Goal: Task Accomplishment & Management: Complete application form

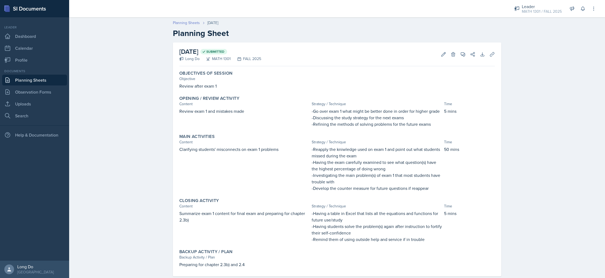
click at [193, 23] on link "Planning Sheets" at bounding box center [186, 23] width 27 height 6
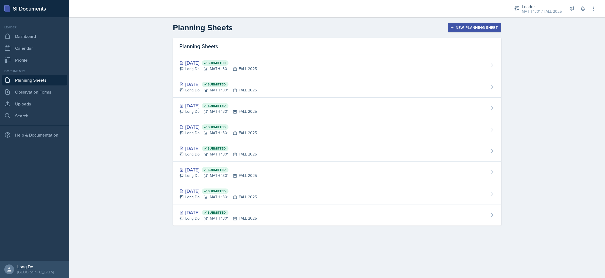
click at [474, 27] on div "New Planning Sheet" at bounding box center [475, 27] width 46 height 4
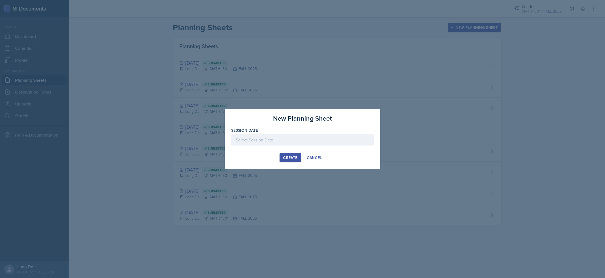
click at [310, 136] on div at bounding box center [302, 139] width 143 height 11
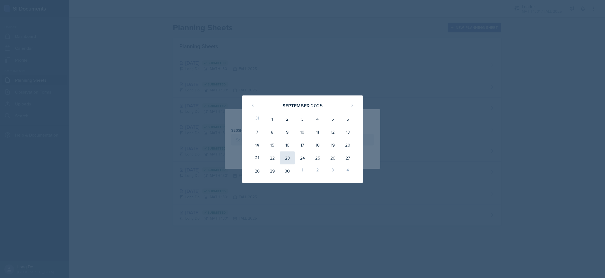
click at [287, 158] on div "23" at bounding box center [287, 157] width 15 height 13
type input "[DATE]"
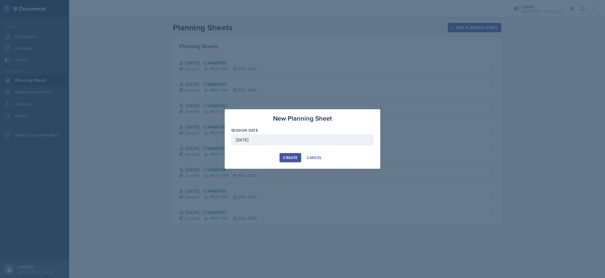
click at [290, 157] on div "Create" at bounding box center [290, 157] width 14 height 4
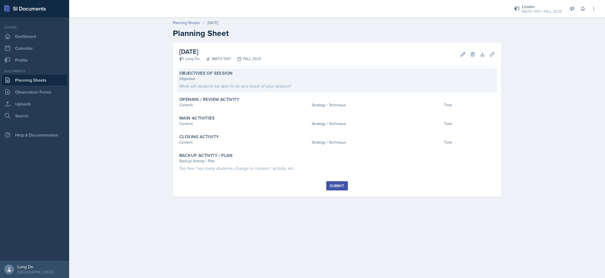
click at [286, 82] on div "Objective What will students be able to do as a result of your session?" at bounding box center [337, 82] width 316 height 13
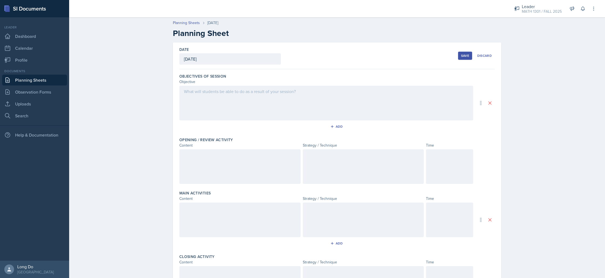
click at [302, 101] on div at bounding box center [326, 103] width 294 height 35
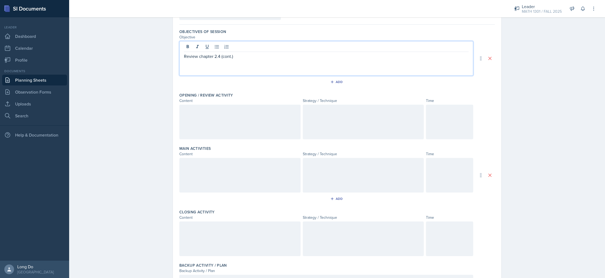
click at [459, 121] on div at bounding box center [449, 122] width 47 height 35
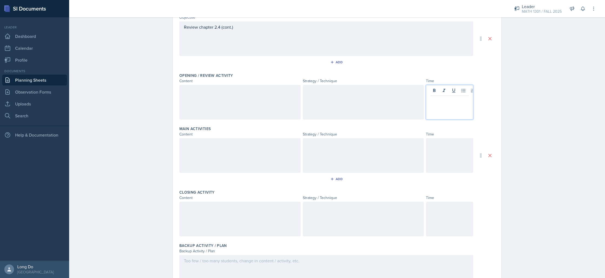
scroll to position [96, 0]
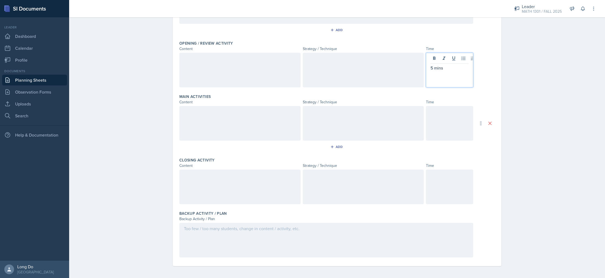
click at [425, 132] on div at bounding box center [326, 123] width 294 height 35
click at [461, 125] on div at bounding box center [449, 123] width 47 height 35
click at [430, 196] on div at bounding box center [449, 185] width 47 height 35
click at [329, 245] on div at bounding box center [326, 239] width 294 height 35
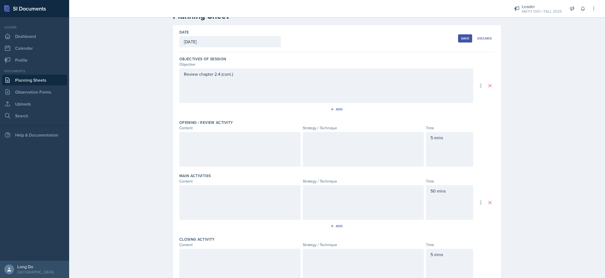
scroll to position [97, 0]
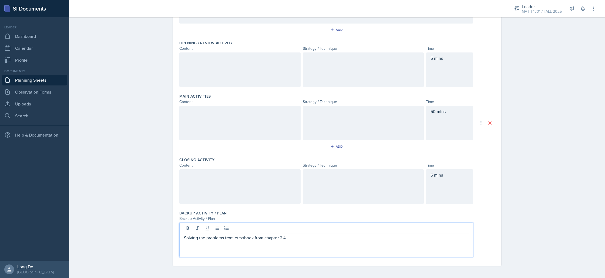
click at [250, 82] on div at bounding box center [239, 69] width 121 height 35
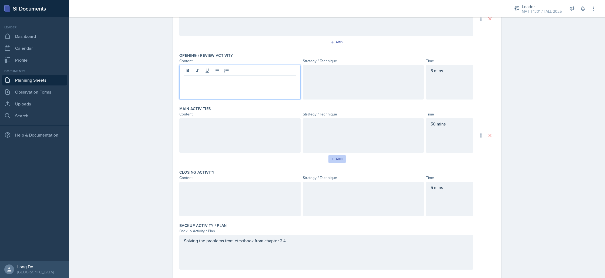
scroll to position [59, 0]
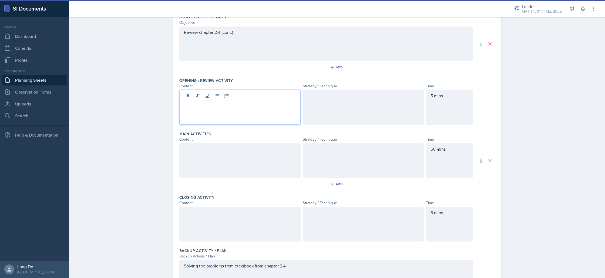
click at [275, 220] on div at bounding box center [239, 224] width 121 height 35
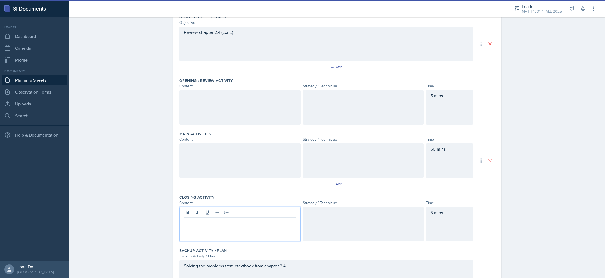
scroll to position [69, 0]
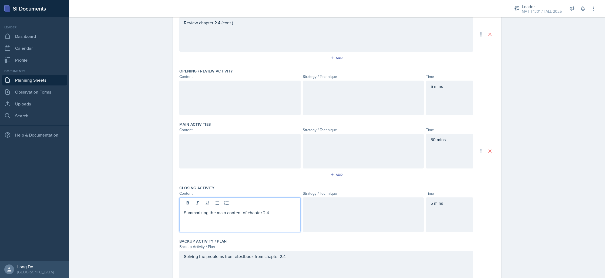
click at [216, 149] on div at bounding box center [239, 151] width 121 height 35
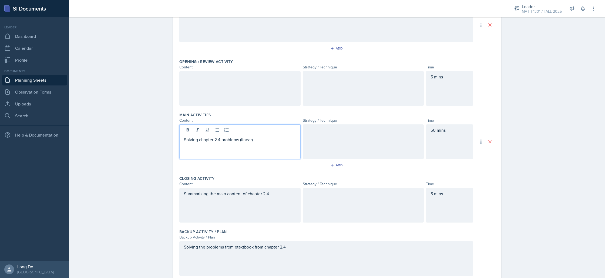
click at [258, 92] on div at bounding box center [239, 88] width 121 height 35
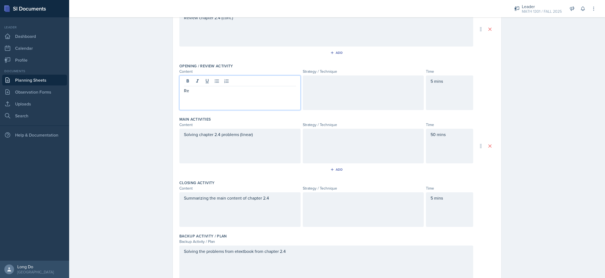
scroll to position [44, 0]
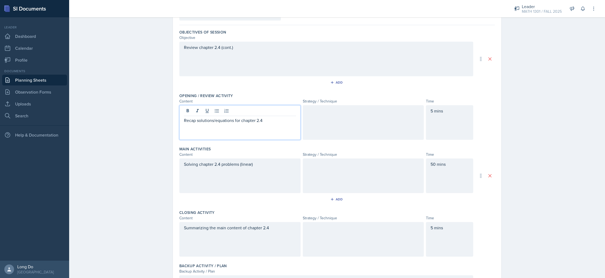
click at [350, 125] on div at bounding box center [363, 122] width 121 height 35
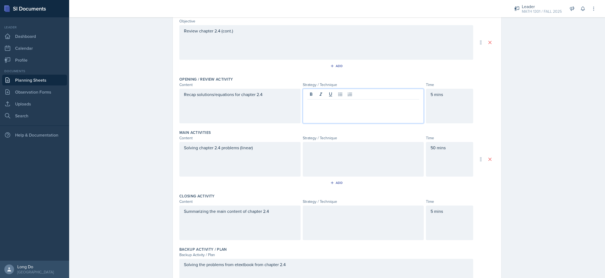
scroll to position [61, 0]
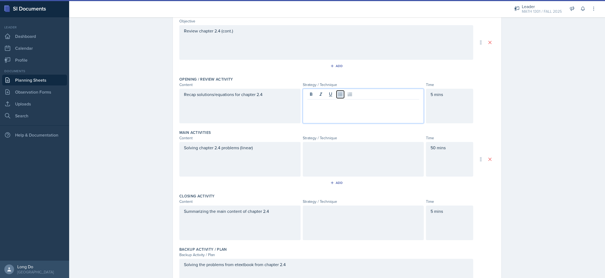
click at [339, 95] on icon at bounding box center [340, 94] width 5 height 5
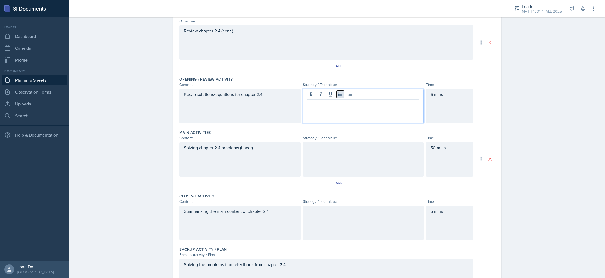
click at [339, 95] on icon at bounding box center [340, 94] width 5 height 5
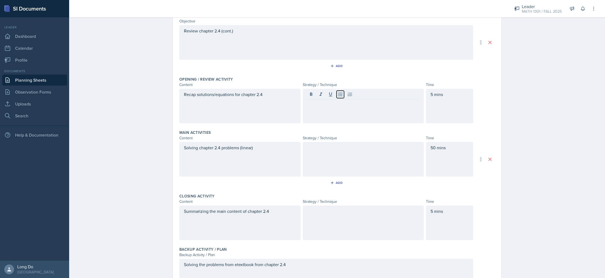
click at [339, 95] on icon at bounding box center [340, 94] width 5 height 5
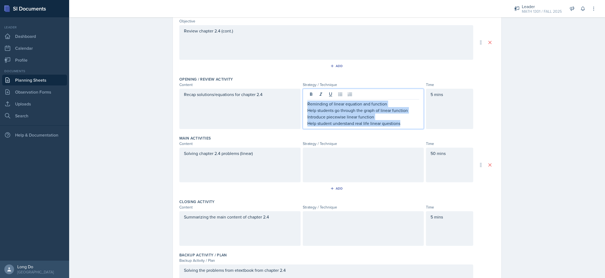
drag, startPoint x: 409, startPoint y: 125, endPoint x: 283, endPoint y: 90, distance: 130.2
click at [283, 90] on div "Recap solutions/equations for chapter 2.4 Reminding of linear equation and func…" at bounding box center [326, 109] width 294 height 40
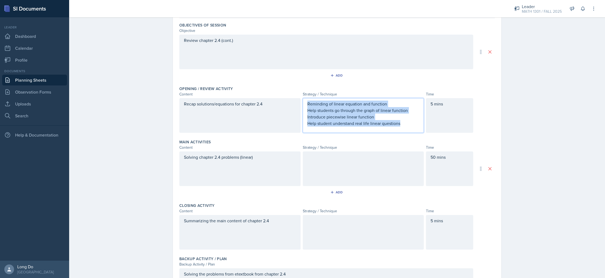
scroll to position [0, 0]
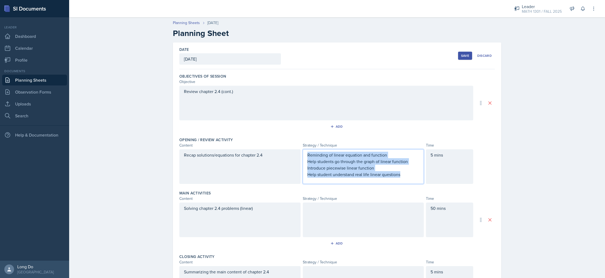
click at [417, 171] on p "Help student understand real life linear questions" at bounding box center [364, 174] width 112 height 6
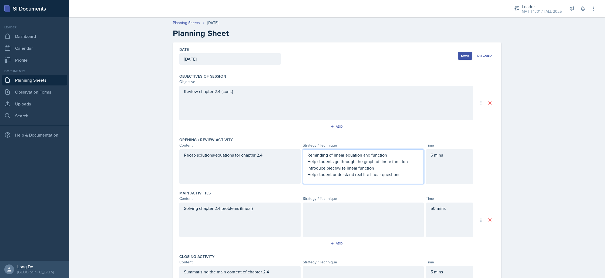
click at [375, 168] on p "Introduce piecewise linear function" at bounding box center [364, 168] width 112 height 6
click at [311, 158] on p "Help students go through the graph of linear function" at bounding box center [364, 161] width 112 height 6
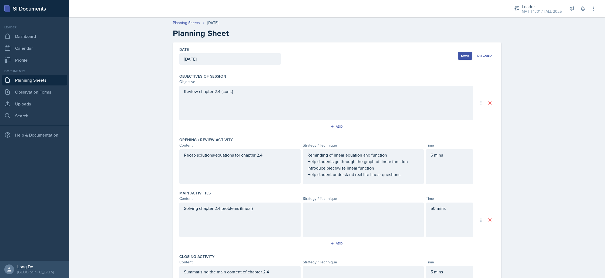
click at [397, 179] on div "Reminding of linear equation and function Help students go through the graph of…" at bounding box center [363, 166] width 121 height 35
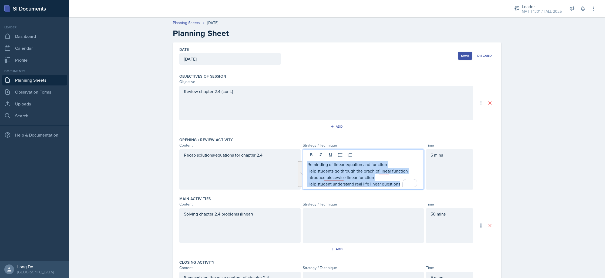
drag, startPoint x: 306, startPoint y: 165, endPoint x: 438, endPoint y: 188, distance: 134.7
click at [454, 194] on div "Objectives of Session Objective Review chapter 2.4 (cont.) Add Opening / Review…" at bounding box center [337, 218] width 316 height 299
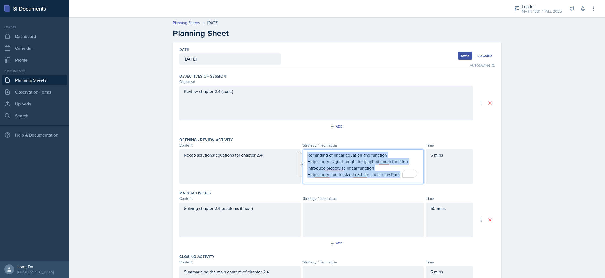
click at [357, 167] on p "Introduce piecewise linear function" at bounding box center [364, 168] width 112 height 6
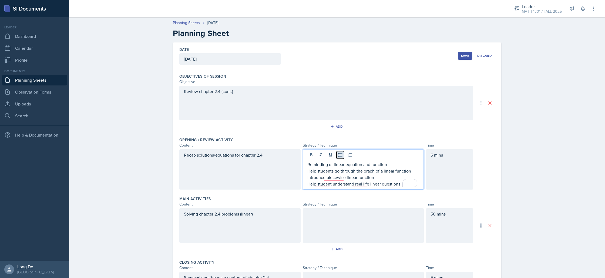
click at [338, 156] on icon at bounding box center [340, 155] width 4 height 4
click at [309, 166] on p "Reminding of linear equation and function" at bounding box center [364, 164] width 112 height 6
click at [338, 155] on icon at bounding box center [340, 154] width 5 height 5
click at [311, 177] on p "Introduce piecewise linear function" at bounding box center [364, 177] width 112 height 6
click at [338, 158] on button at bounding box center [341, 155] width 8 height 8
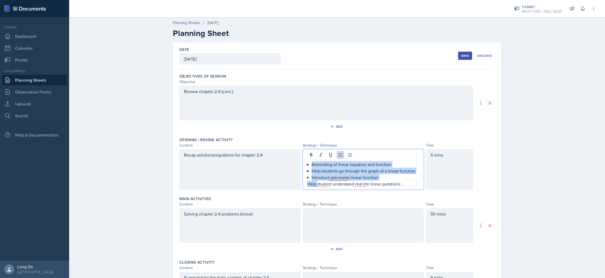
drag, startPoint x: 315, startPoint y: 185, endPoint x: 299, endPoint y: 160, distance: 29.7
click at [299, 160] on div "Recap solutions/equations for chapter 2.4 Reminding of linear equation and func…" at bounding box center [326, 169] width 294 height 40
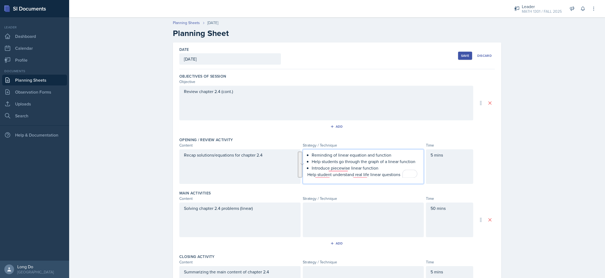
click at [344, 175] on p "Help student understand real life linear questions" at bounding box center [364, 174] width 112 height 6
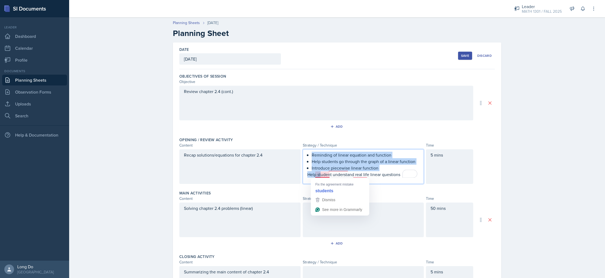
click at [305, 155] on main "Planning Sheets [DATE] Planning Sheet Date [DATE] [DATE] 31 1 2 3 4 5 6 7 8 9 1…" at bounding box center [337, 147] width 536 height 260
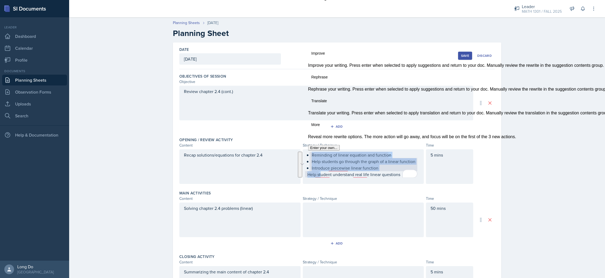
drag, startPoint x: 305, startPoint y: 158, endPoint x: 304, endPoint y: 153, distance: 4.6
click at [302, 153] on button "See rewrite suggestions" at bounding box center [300, 165] width 4 height 26
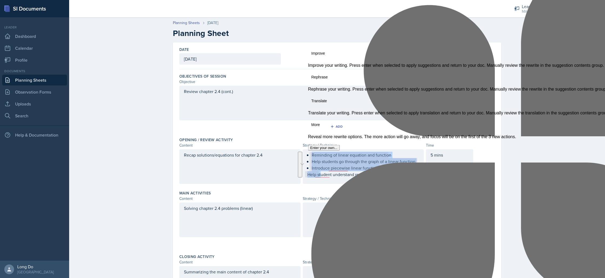
click at [302, 159] on button "See rewrite suggestions" at bounding box center [300, 165] width 4 height 26
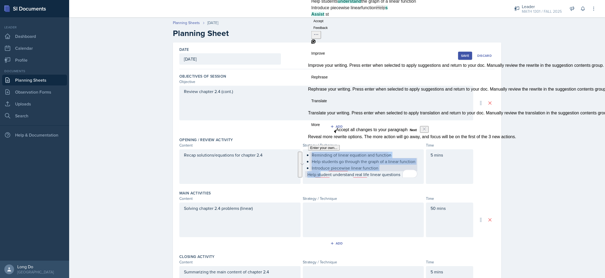
click at [302, 169] on button "See rewrite suggestions" at bounding box center [300, 165] width 4 height 26
click at [345, 173] on div "Reminding of linear equation and function Help students go through the graph of…" at bounding box center [364, 165] width 112 height 26
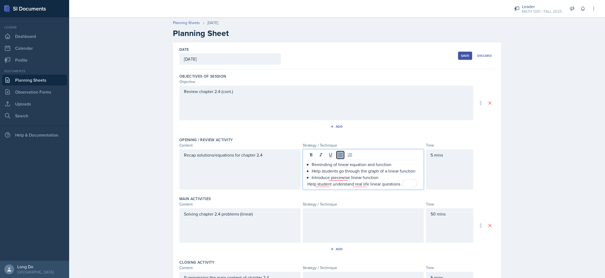
click at [338, 154] on icon at bounding box center [340, 154] width 5 height 5
click at [310, 183] on p "Help student understand real life linear questions" at bounding box center [364, 184] width 112 height 6
click at [338, 154] on icon at bounding box center [340, 154] width 5 height 5
click at [369, 219] on div at bounding box center [363, 225] width 121 height 35
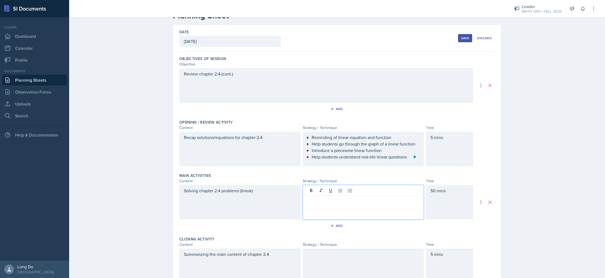
scroll to position [29, 0]
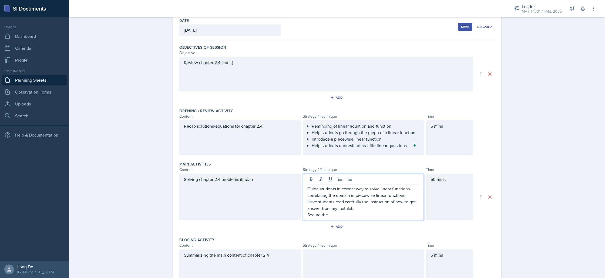
click at [346, 209] on p "Have students read carefully the instruction of how to get answer from my mathl…" at bounding box center [364, 204] width 112 height 13
click at [342, 207] on p "Have students read carefully the instruction of how to get answer from my mathl…" at bounding box center [364, 204] width 112 height 13
click at [341, 214] on p "Secure the" at bounding box center [364, 214] width 112 height 6
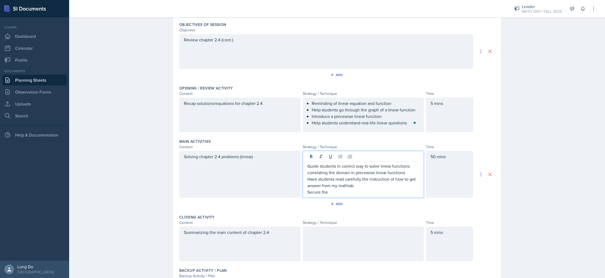
scroll to position [110, 0]
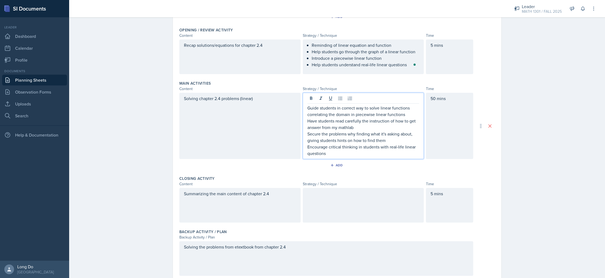
click at [329, 153] on p "Encourage critical thinking in students with real-life linear questions" at bounding box center [364, 149] width 112 height 13
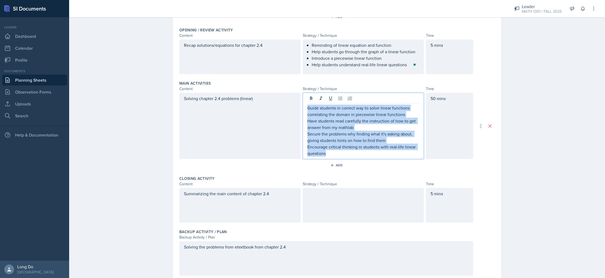
drag, startPoint x: 329, startPoint y: 154, endPoint x: 287, endPoint y: 90, distance: 76.6
click at [287, 90] on div "Main Activities Content Strategy / Technique Time Solving chapter 2.4 problems …" at bounding box center [337, 125] width 316 height 95
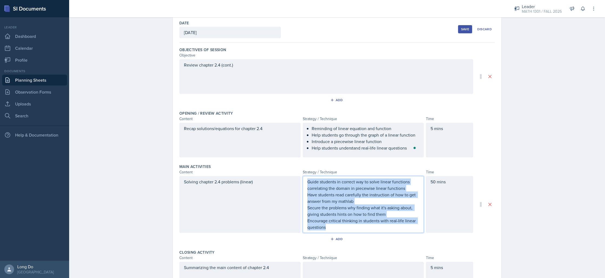
scroll to position [58, 0]
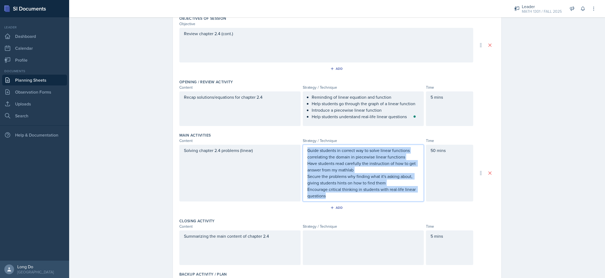
click at [325, 159] on p "correlating the domain in piecewise linear functions" at bounding box center [364, 156] width 112 height 6
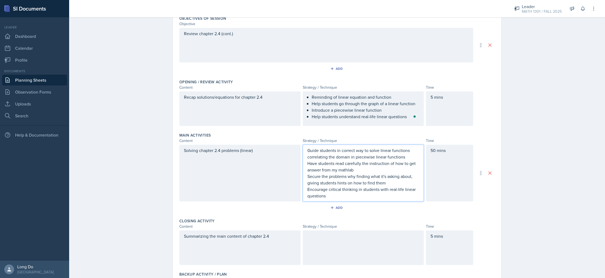
click at [308, 150] on p "Guide students in correct way to solve linear functions" at bounding box center [364, 150] width 112 height 6
click at [350, 195] on p "Encourage critical thinking in students with real-life linear questions" at bounding box center [364, 192] width 112 height 13
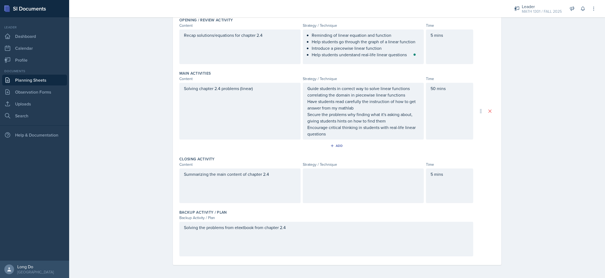
click at [375, 185] on div at bounding box center [363, 185] width 121 height 35
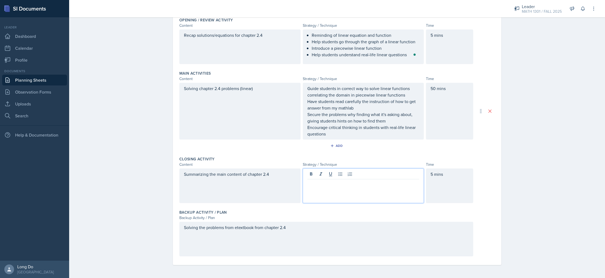
click at [370, 121] on p "Secure the problems why finding what it's asking about, giving students hints o…" at bounding box center [364, 117] width 112 height 13
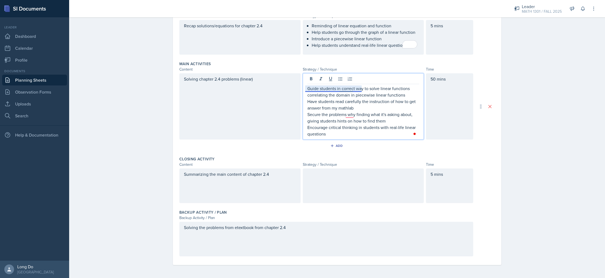
click at [308, 87] on p "Guide students in correct way to solve linear functions" at bounding box center [364, 88] width 112 height 6
click at [339, 78] on icon at bounding box center [340, 78] width 5 height 5
click at [320, 94] on p "correlating the domain in piecewise linear functions" at bounding box center [364, 95] width 112 height 6
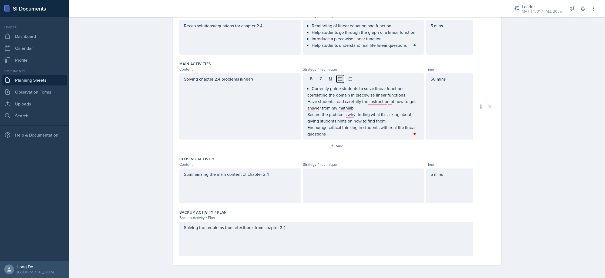
click at [339, 80] on icon at bounding box center [340, 78] width 5 height 5
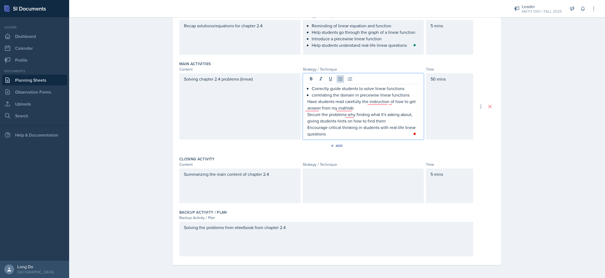
click at [313, 102] on p "Have students read carefully the instruction of how to get answer from my mathl…" at bounding box center [364, 104] width 112 height 13
click at [338, 78] on icon at bounding box center [340, 78] width 5 height 5
click at [396, 101] on p "Have students read carefully the instructions of how to get answer from my math…" at bounding box center [366, 104] width 108 height 13
click at [308, 113] on p "Secure the problems why finding what it's asking about, giving students hints o…" at bounding box center [364, 117] width 112 height 13
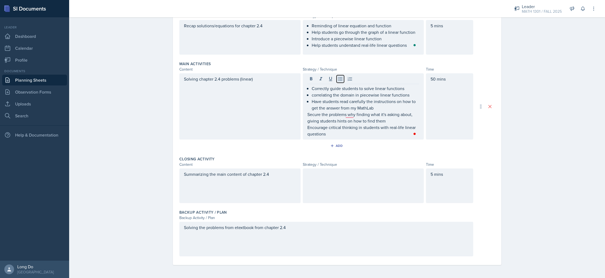
click at [338, 79] on icon at bounding box center [340, 78] width 5 height 5
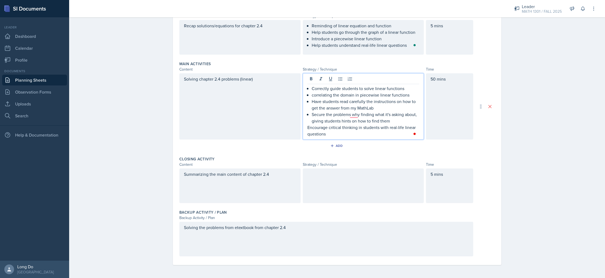
click at [315, 128] on p "Encourage critical thinking in students with real-life linear questions" at bounding box center [364, 130] width 112 height 13
click at [338, 78] on icon at bounding box center [340, 78] width 5 height 5
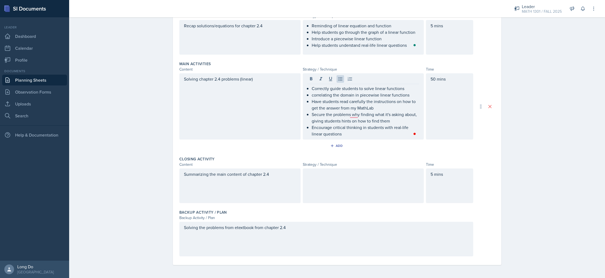
drag, startPoint x: 329, startPoint y: 185, endPoint x: 349, endPoint y: 189, distance: 20.1
click at [329, 185] on div at bounding box center [363, 185] width 121 height 35
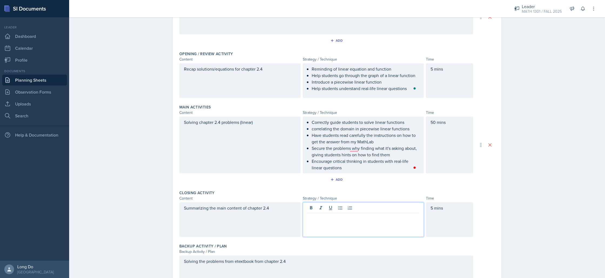
scroll to position [120, 0]
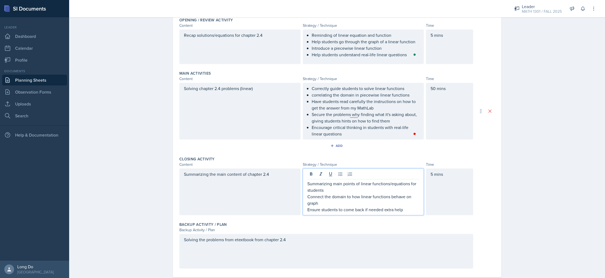
click at [396, 197] on p "Connect the domain to how linear functions behave on graph" at bounding box center [364, 199] width 112 height 13
click at [393, 185] on p "Summarizing main points of linear functions/equations for students" at bounding box center [364, 186] width 112 height 13
click at [338, 175] on icon at bounding box center [340, 174] width 4 height 4
click at [332, 193] on p "Connect the domain to how linear functions behave on graph" at bounding box center [364, 199] width 112 height 13
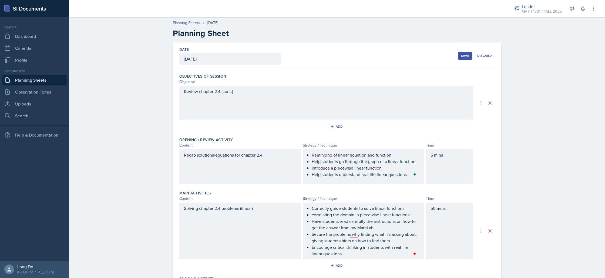
scroll to position [120, 0]
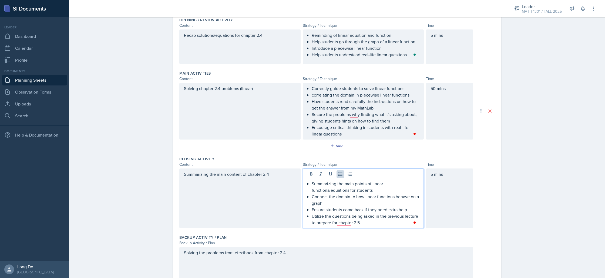
click at [381, 223] on p "Utilize the questions being asked in the previous lecture to prepare for chapte…" at bounding box center [366, 219] width 108 height 13
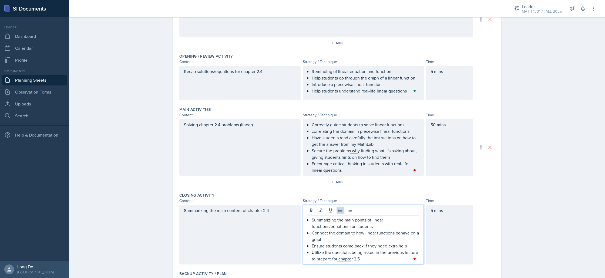
scroll to position [0, 0]
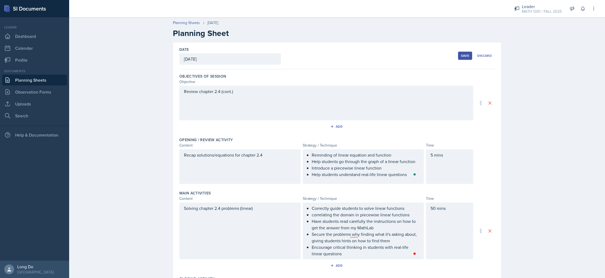
click at [466, 58] on button "Save" at bounding box center [465, 56] width 14 height 8
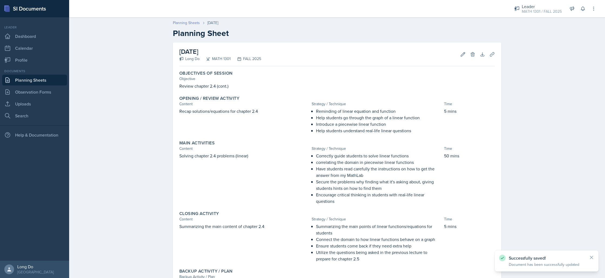
click at [189, 24] on link "Planning Sheets" at bounding box center [186, 23] width 27 height 6
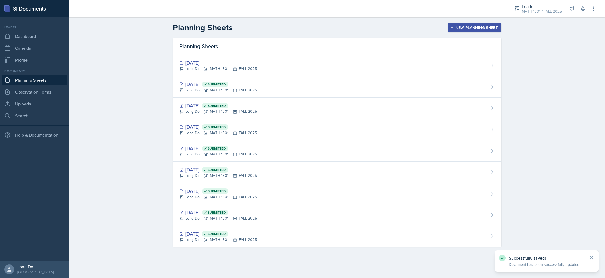
click at [467, 25] on div "New Planning Sheet" at bounding box center [475, 27] width 46 height 4
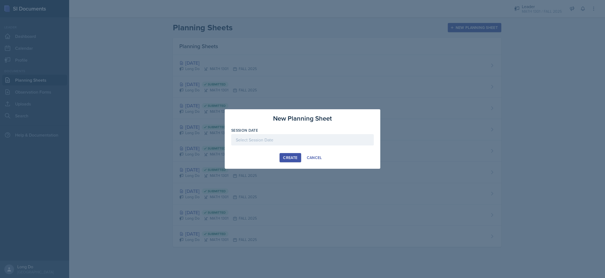
click at [324, 141] on div at bounding box center [302, 139] width 143 height 11
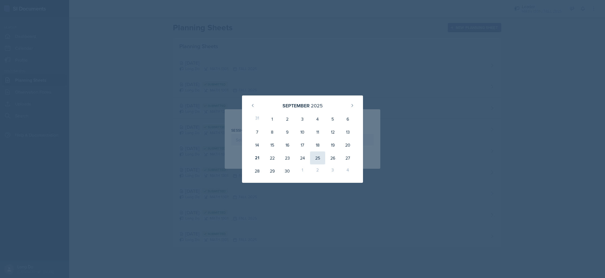
click at [317, 158] on div "25" at bounding box center [317, 157] width 15 height 13
type input "September 25th, 2025"
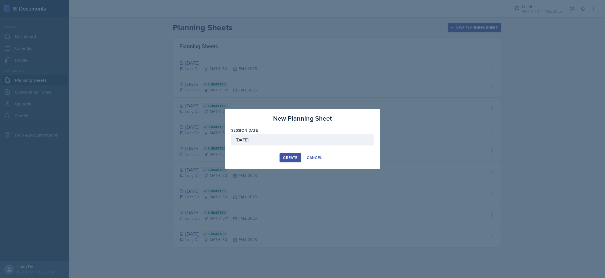
click at [296, 159] on div "Create" at bounding box center [290, 157] width 14 height 4
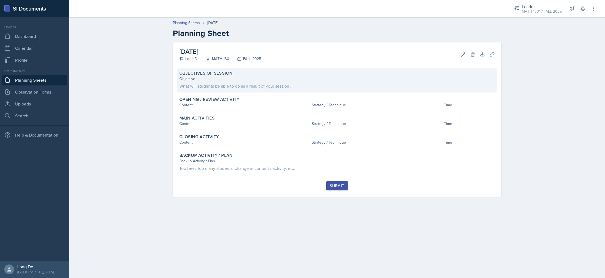
click at [366, 82] on div "Objective What will students be able to do as a result of your session?" at bounding box center [337, 82] width 316 height 13
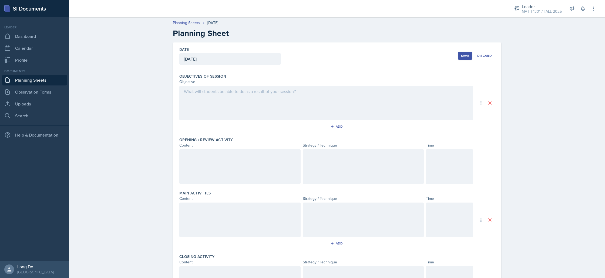
drag, startPoint x: 340, startPoint y: 106, endPoint x: 360, endPoint y: 106, distance: 20.8
click at [340, 106] on div at bounding box center [326, 103] width 294 height 35
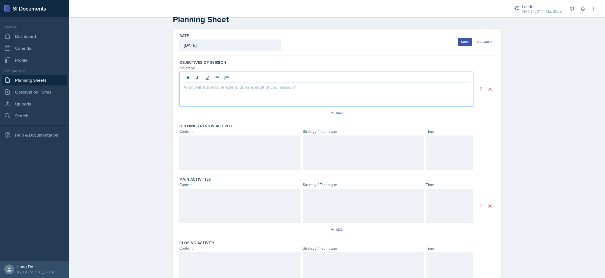
scroll to position [42, 0]
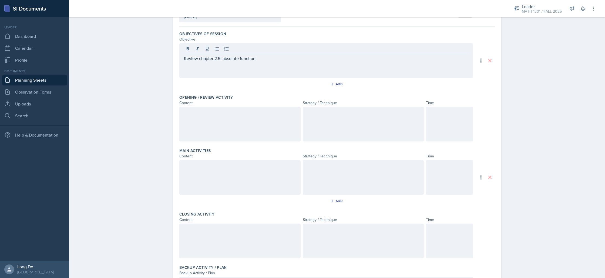
click at [460, 117] on div at bounding box center [449, 124] width 47 height 35
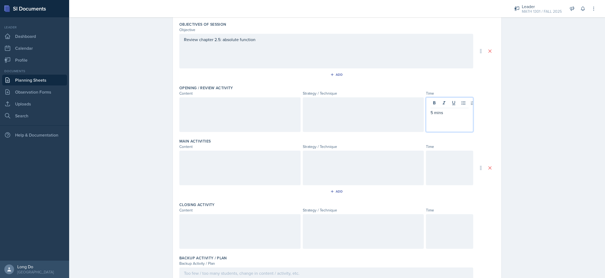
click at [460, 159] on div at bounding box center [449, 168] width 47 height 35
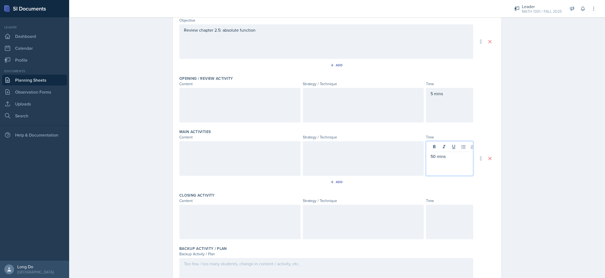
scroll to position [98, 0]
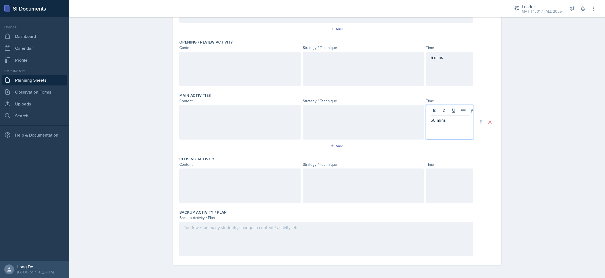
click at [435, 181] on div at bounding box center [449, 185] width 47 height 35
click at [338, 240] on div at bounding box center [326, 239] width 294 height 35
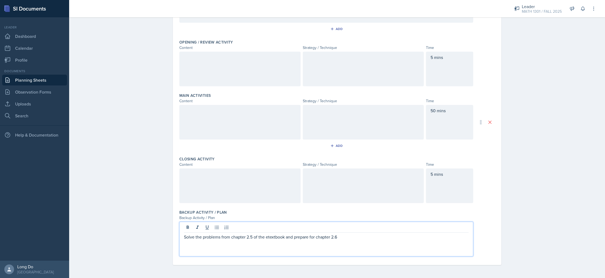
click at [242, 65] on div at bounding box center [239, 69] width 121 height 35
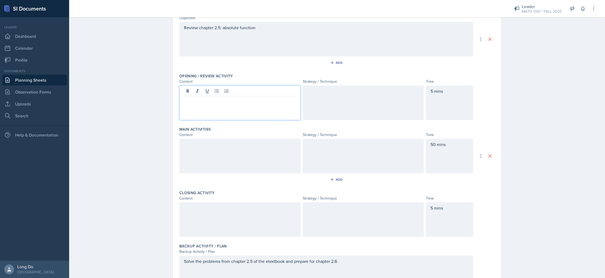
scroll to position [59, 0]
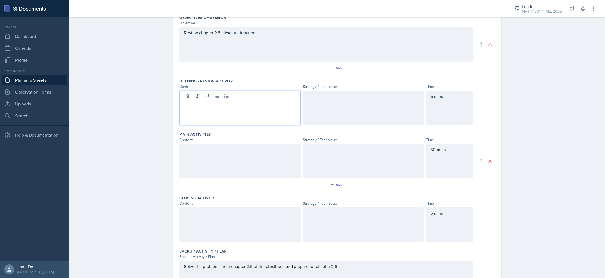
click at [249, 222] on div at bounding box center [239, 224] width 121 height 35
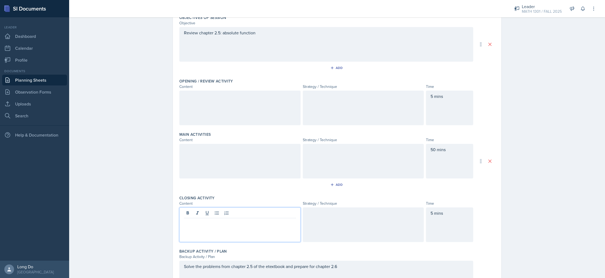
scroll to position [68, 0]
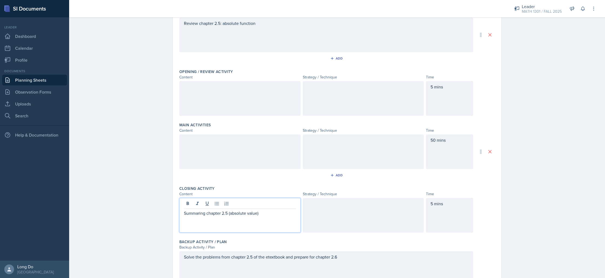
click at [248, 135] on div at bounding box center [239, 151] width 121 height 35
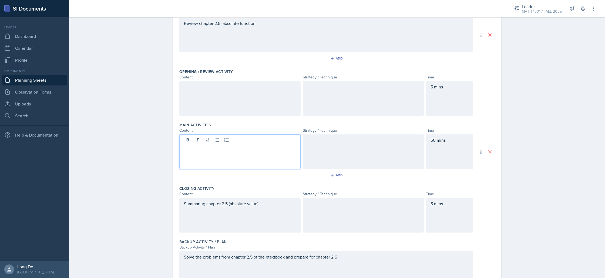
scroll to position [78, 0]
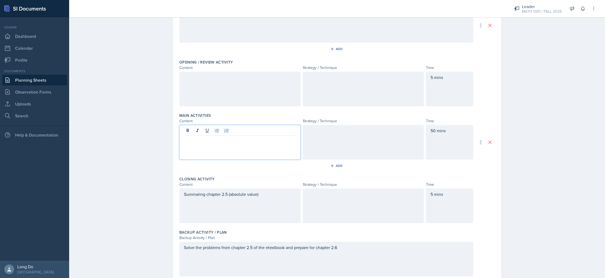
click at [198, 197] on div "Summaring chapter 2.5 (absolute value)" at bounding box center [239, 205] width 121 height 35
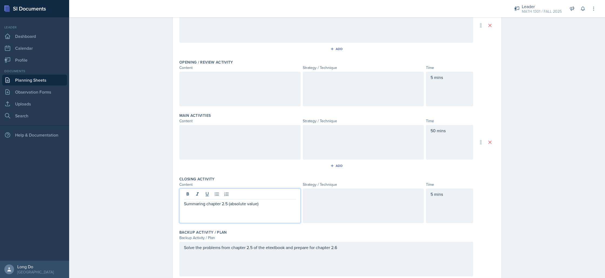
scroll to position [87, 0]
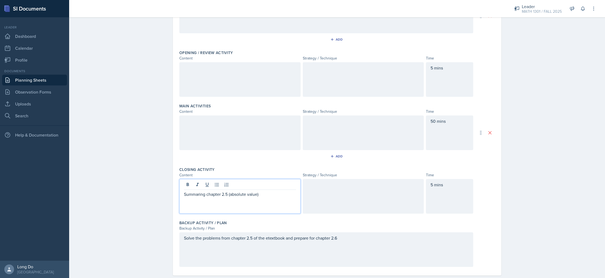
click at [198, 195] on p "Summaring chapter 2.5 (absolute value)" at bounding box center [240, 194] width 112 height 6
click at [196, 195] on p "Summaring chapter 2.5 (absolute value)" at bounding box center [240, 194] width 112 height 6
click at [235, 153] on div "Add" at bounding box center [337, 157] width 316 height 10
click at [250, 126] on div at bounding box center [239, 132] width 121 height 35
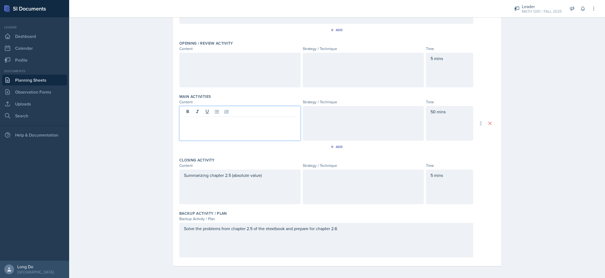
click at [258, 81] on div at bounding box center [239, 70] width 121 height 35
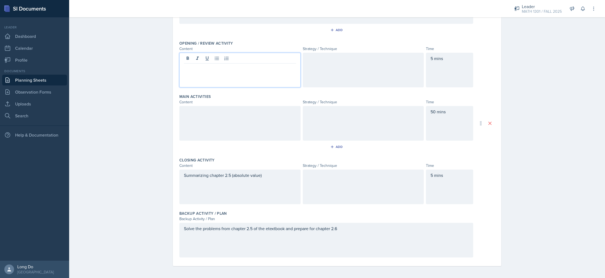
scroll to position [98, 0]
click at [272, 111] on div at bounding box center [239, 122] width 121 height 35
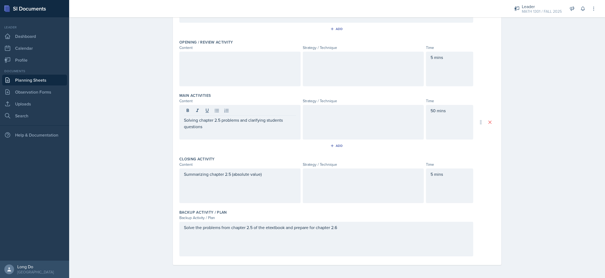
click at [226, 68] on div at bounding box center [239, 69] width 121 height 35
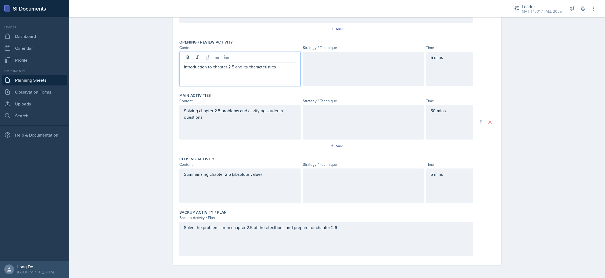
click at [347, 75] on div at bounding box center [363, 69] width 121 height 35
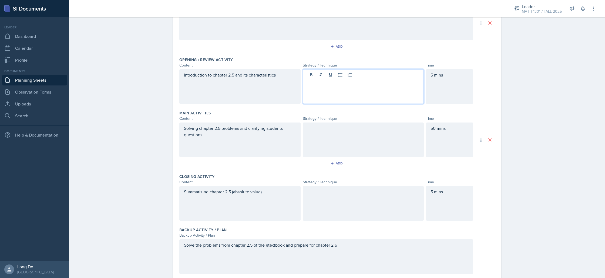
scroll to position [79, 0]
click at [308, 83] on p "Review" at bounding box center [364, 85] width 112 height 6
click at [338, 76] on icon at bounding box center [340, 77] width 4 height 4
click at [336, 85] on p "Review" at bounding box center [366, 85] width 108 height 6
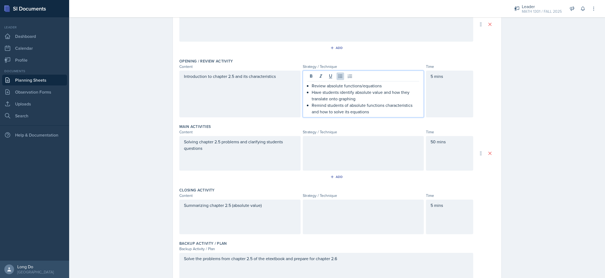
click at [380, 157] on div at bounding box center [363, 153] width 121 height 35
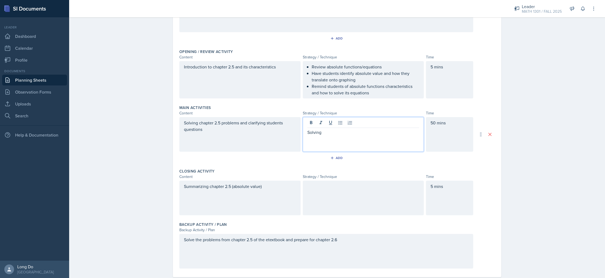
click at [308, 131] on p "Solving" at bounding box center [364, 132] width 112 height 6
click at [338, 123] on icon at bounding box center [340, 122] width 5 height 5
click at [338, 131] on p "Solving" at bounding box center [366, 132] width 108 height 6
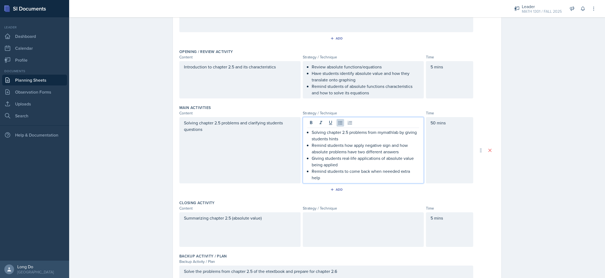
click at [397, 225] on div at bounding box center [363, 229] width 121 height 35
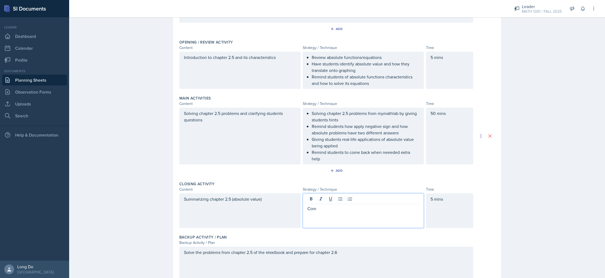
click at [309, 210] on p "Com" at bounding box center [364, 208] width 112 height 6
click at [342, 200] on button at bounding box center [341, 199] width 8 height 8
click at [331, 209] on p "Com" at bounding box center [366, 208] width 108 height 6
click at [362, 208] on p "Concentrated the main conetp of" at bounding box center [366, 208] width 108 height 6
click at [367, 208] on p "Concentrated the main concetp of" at bounding box center [366, 208] width 108 height 6
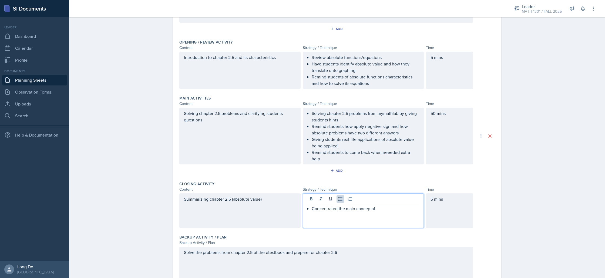
click at [367, 211] on p "Concentrated the main concep of" at bounding box center [366, 208] width 108 height 6
click at [382, 208] on p "Concentrated the main concept of" at bounding box center [366, 208] width 108 height 6
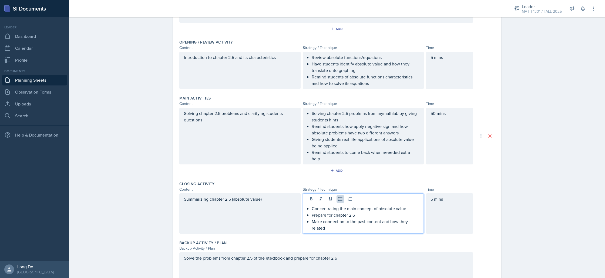
click at [556, 176] on div "Planning Sheets Sep 25th, 2025 Planning Sheet Date September 25th, 2025 Septemb…" at bounding box center [337, 112] width 536 height 391
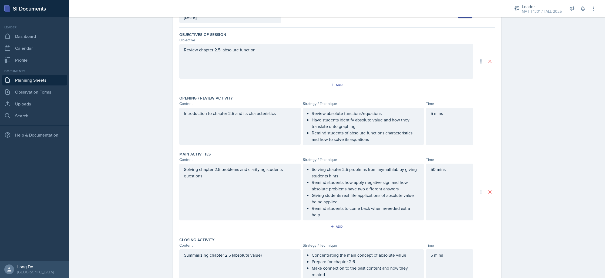
scroll to position [0, 0]
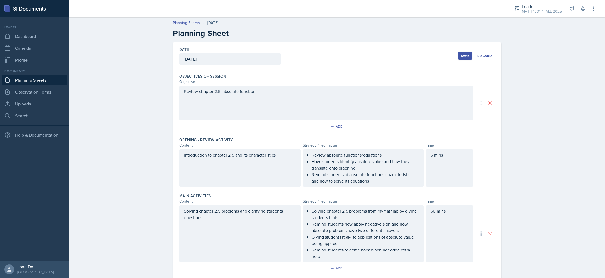
click at [464, 57] on div "Save" at bounding box center [465, 56] width 8 height 4
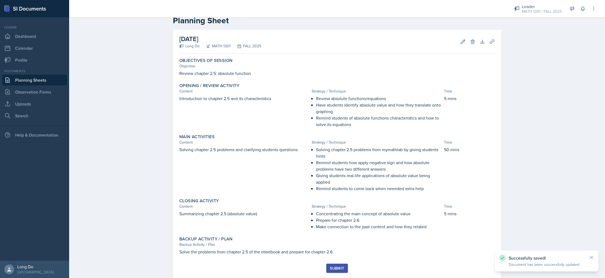
scroll to position [27, 0]
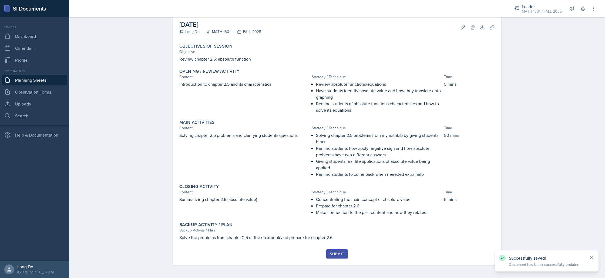
click at [336, 255] on div "Submit" at bounding box center [337, 254] width 14 height 4
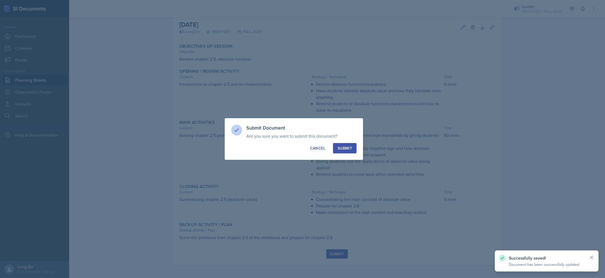
click at [351, 146] on div "Submit" at bounding box center [345, 147] width 14 height 5
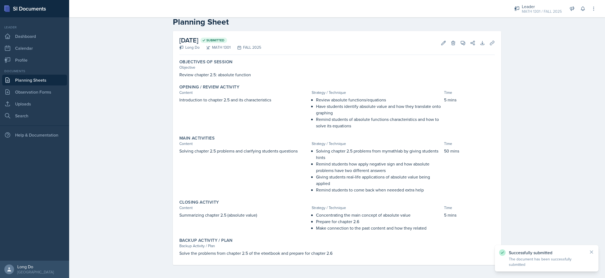
scroll to position [11, 0]
